Goal: Task Accomplishment & Management: Manage account settings

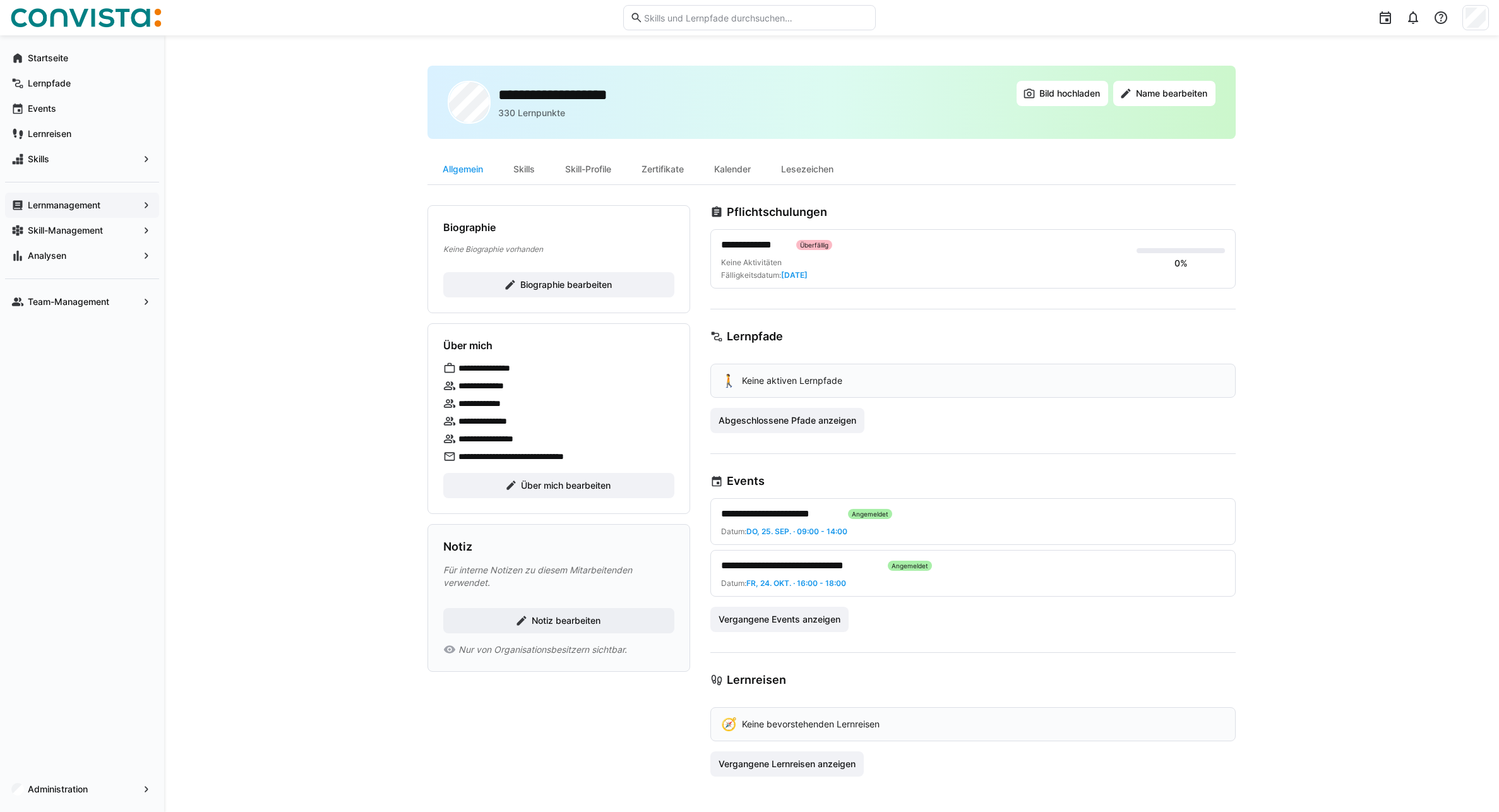
click at [112, 209] on span "Lernmanagement" at bounding box center [82, 205] width 113 height 13
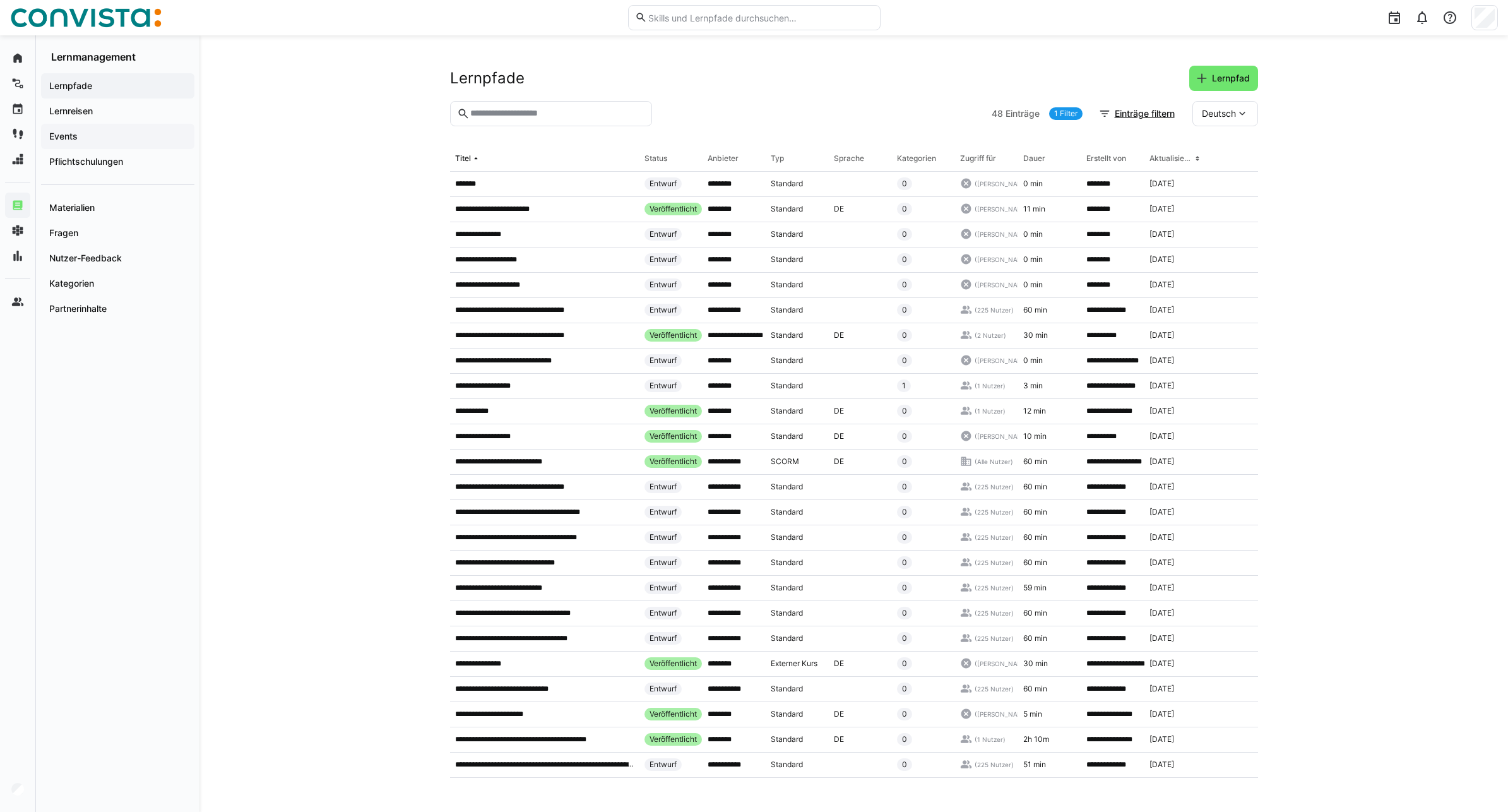
click at [103, 136] on span "Events" at bounding box center [117, 136] width 141 height 13
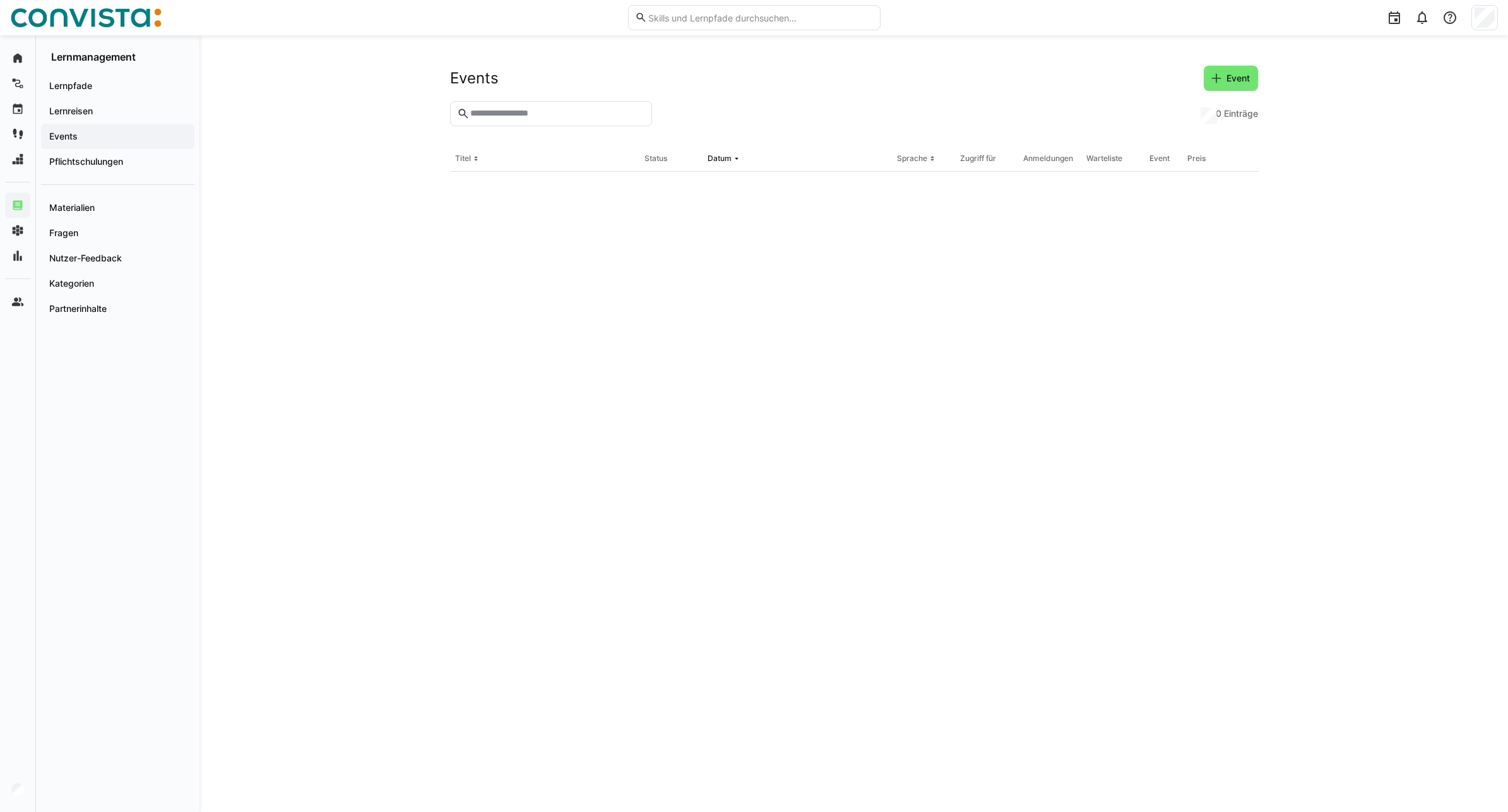
click at [566, 115] on input "text" at bounding box center [557, 113] width 176 height 11
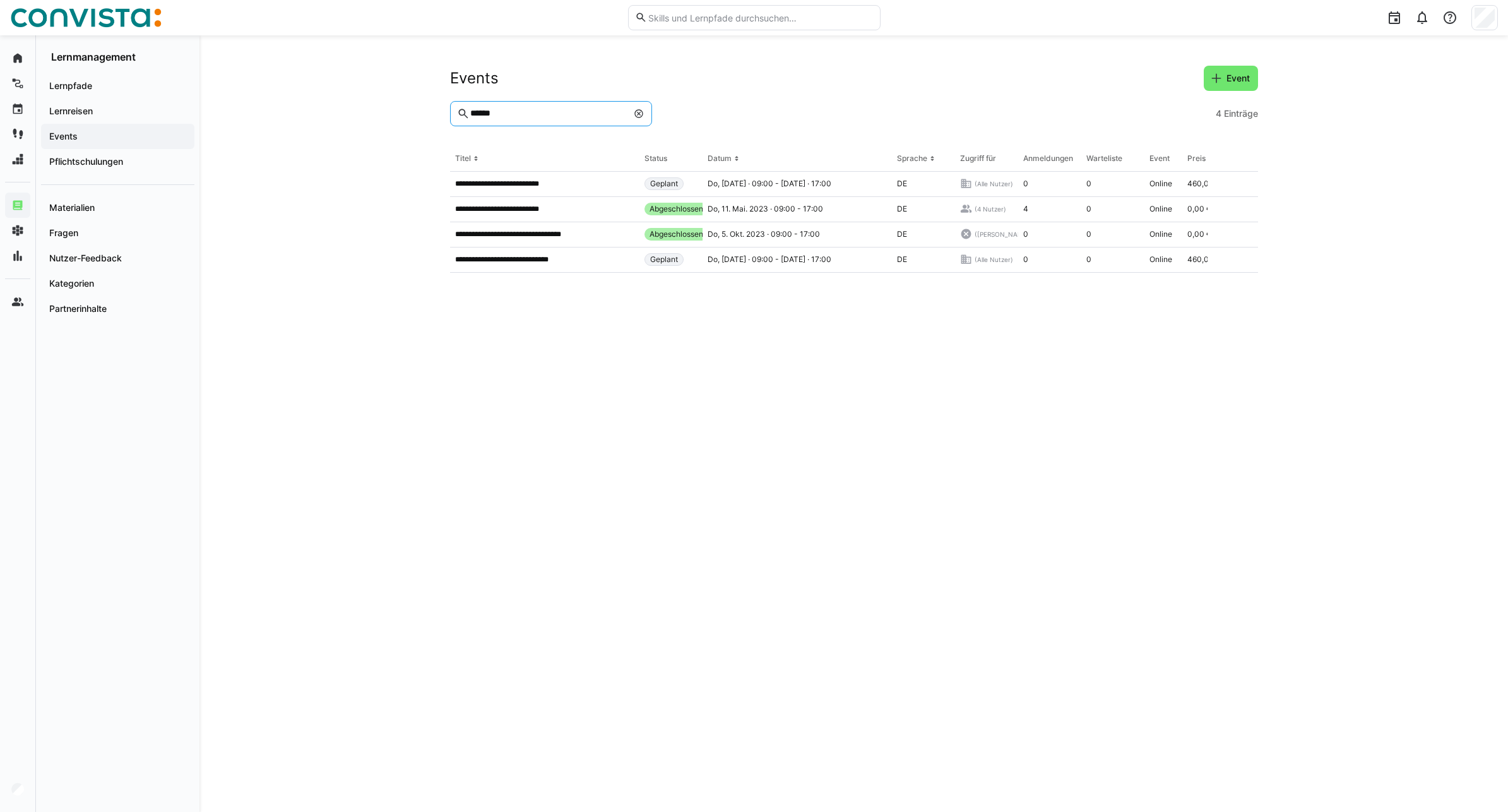
type input "*****"
click at [93, 786] on span "Administration" at bounding box center [82, 789] width 113 height 13
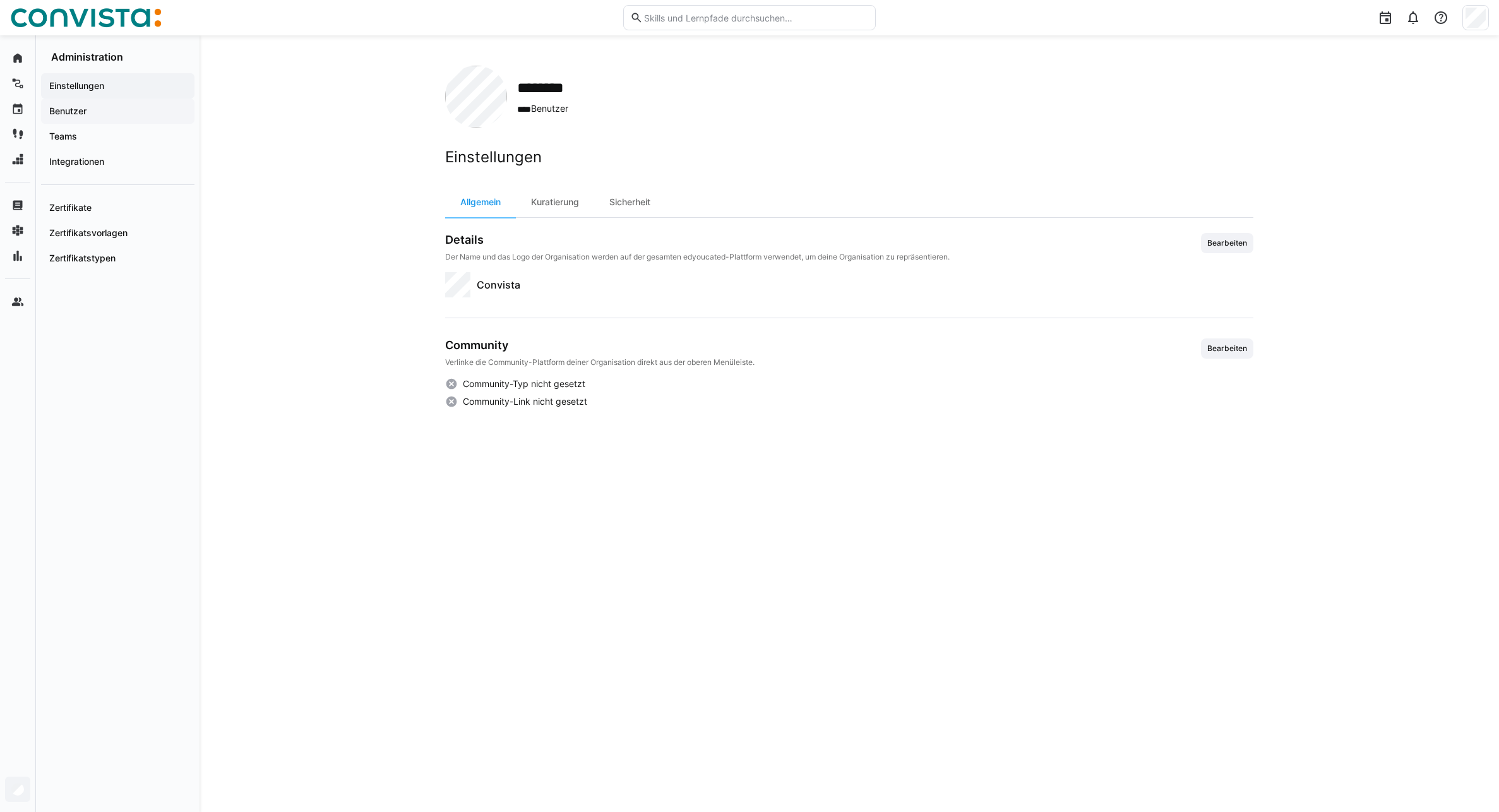
click at [108, 114] on span "Benutzer" at bounding box center [117, 111] width 141 height 13
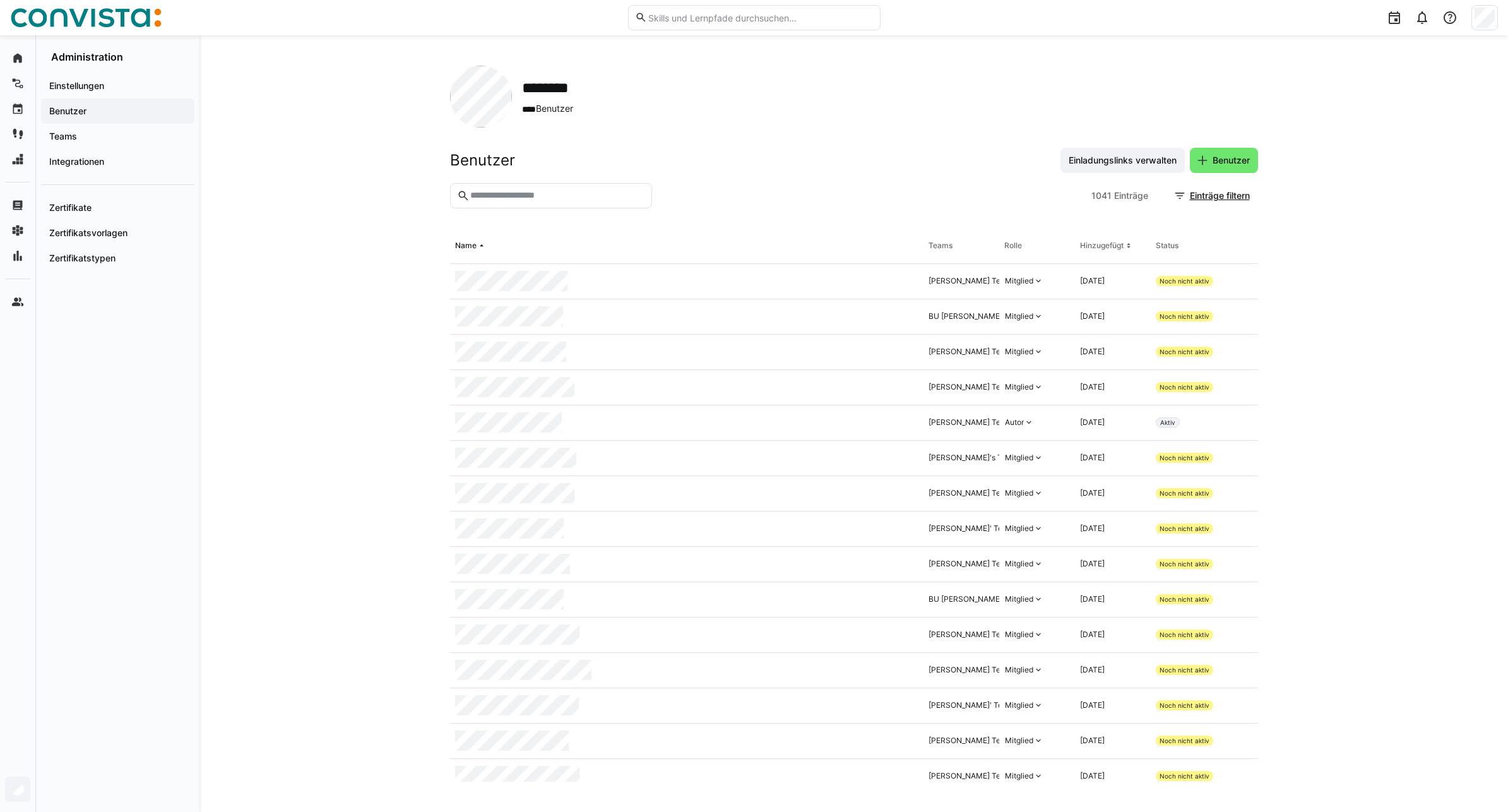
click at [566, 202] on eds-input at bounding box center [551, 196] width 202 height 26
click at [570, 195] on input "text" at bounding box center [557, 196] width 176 height 11
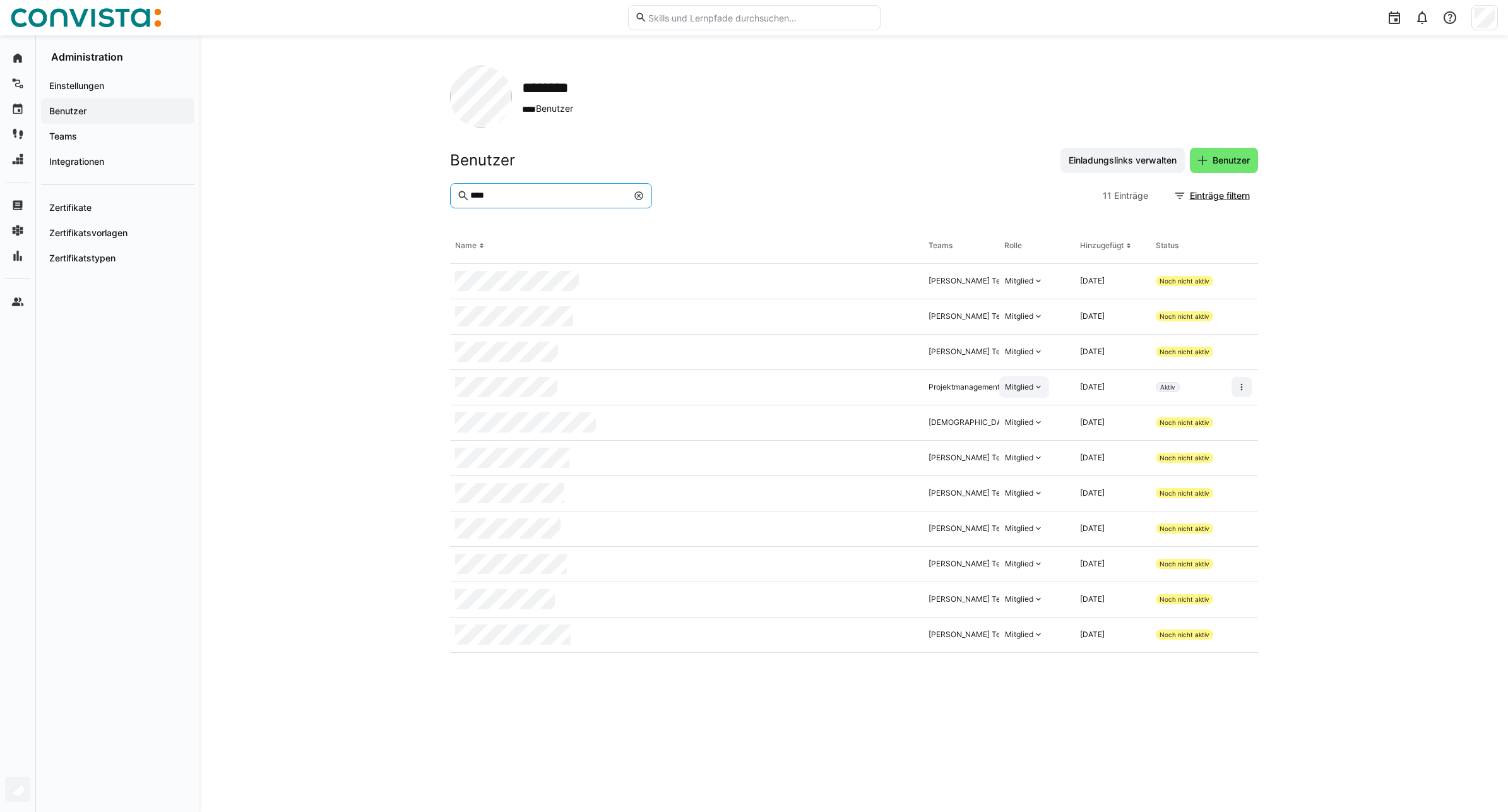
type input "****"
click at [1031, 392] on div "Mitglied" at bounding box center [1019, 387] width 28 height 10
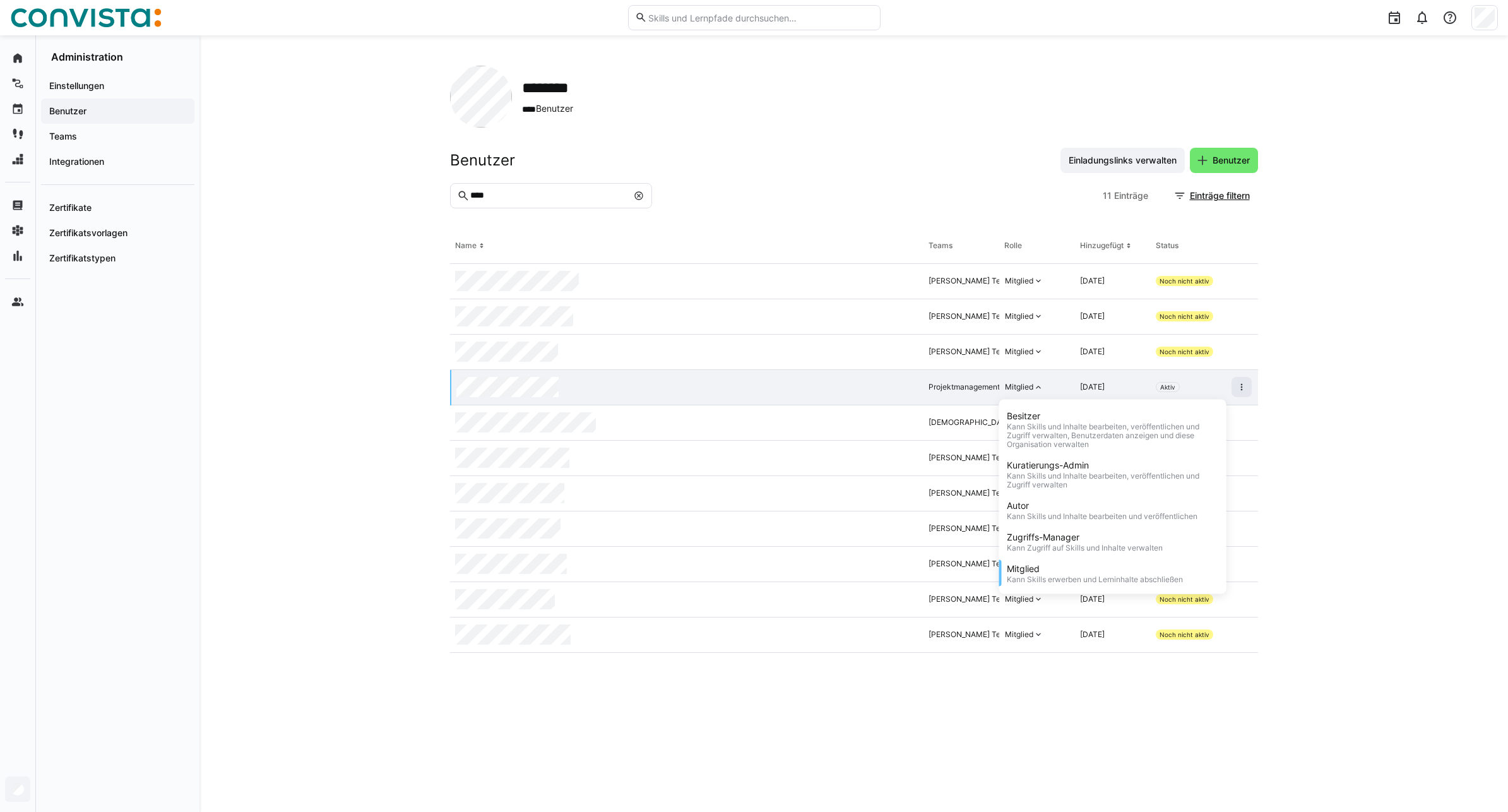
click at [1034, 429] on div "Kann Skills und Inhalte bearbeiten, veröffentlichen und Zugriff verwalten, Benu…" at bounding box center [1113, 435] width 212 height 26
